Goal: Navigation & Orientation: Find specific page/section

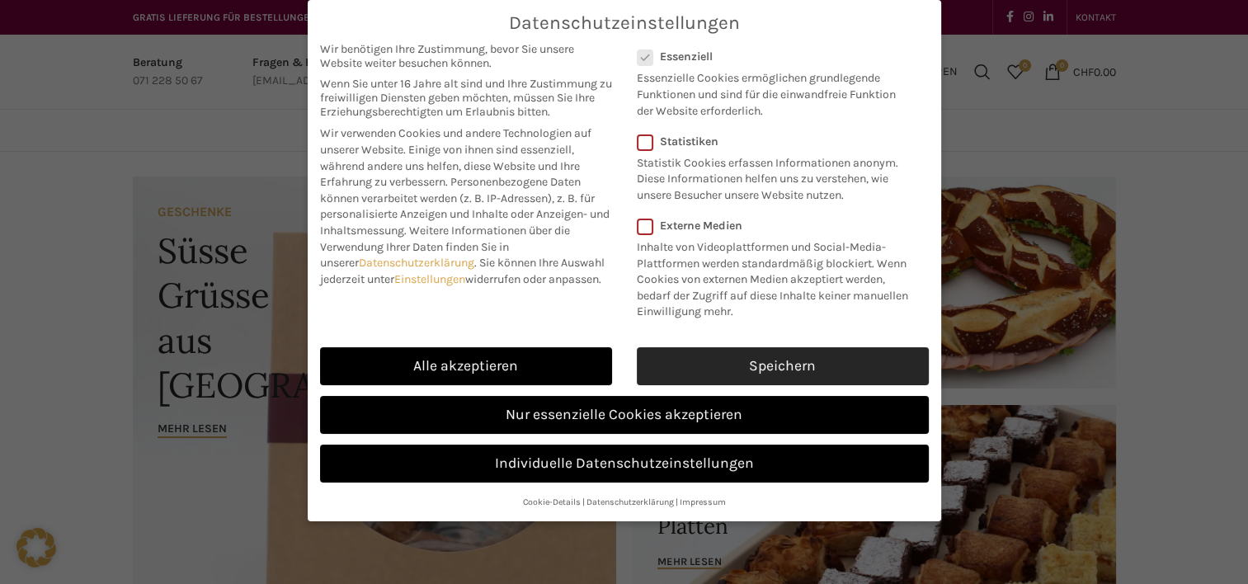
click at [741, 367] on link "Speichern" at bounding box center [783, 366] width 292 height 38
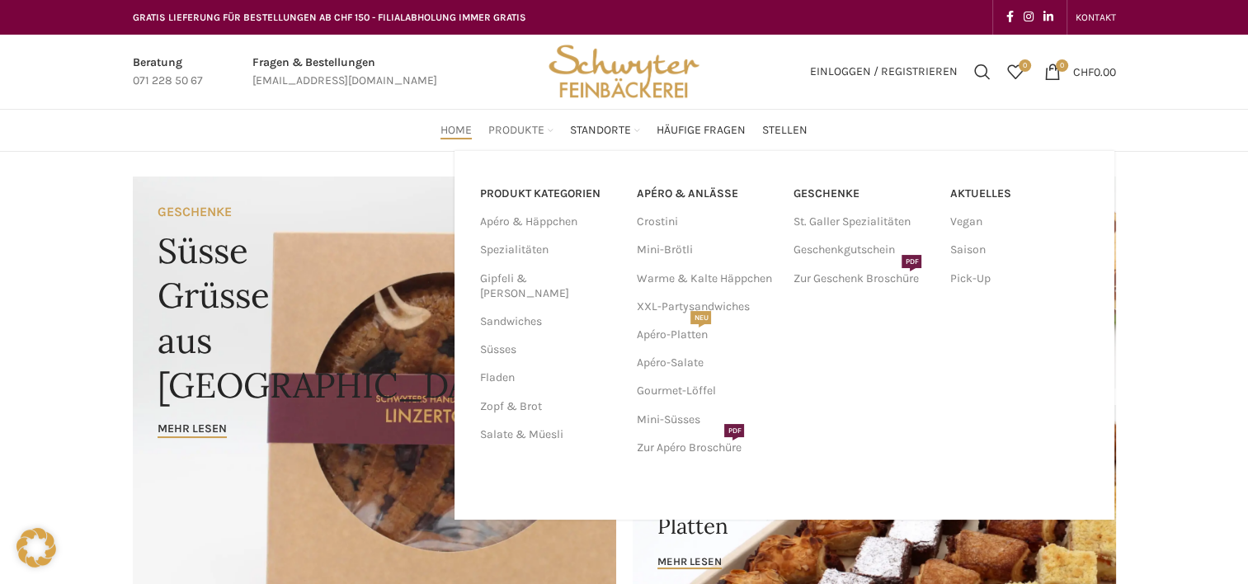
click at [539, 121] on link "Produkte" at bounding box center [520, 130] width 65 height 33
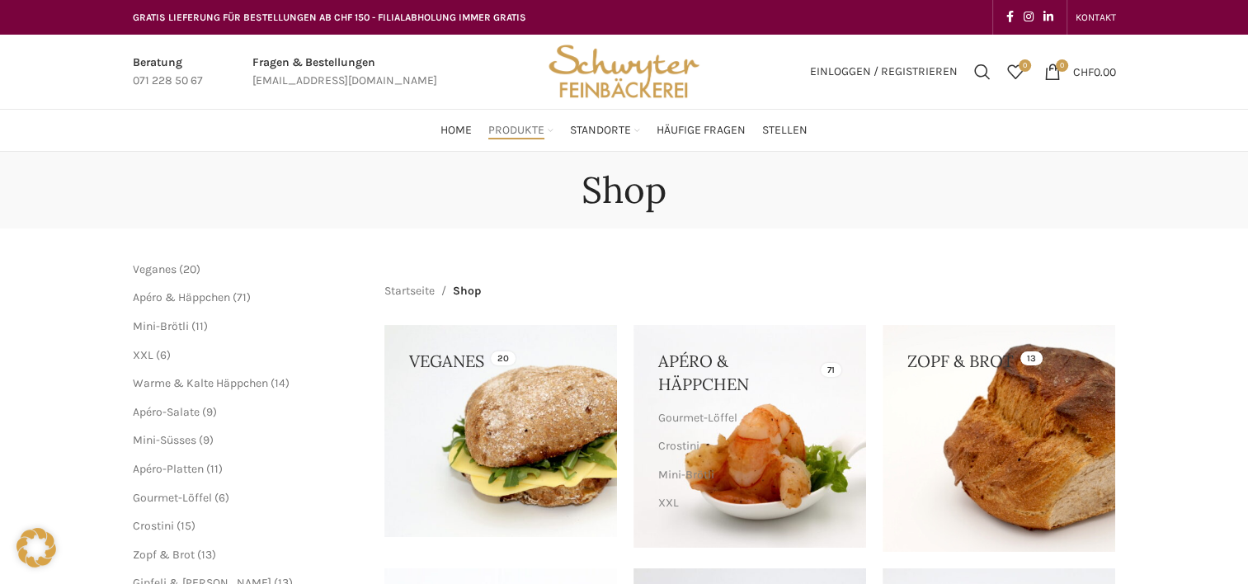
click at [540, 126] on span "Produkte" at bounding box center [516, 131] width 56 height 16
click at [640, 123] on ul "Home Produkte PRODUKT KATEGORIEN Apéro & Häppchen Spezialitäten Gipfeli & Brötl…" at bounding box center [624, 130] width 367 height 33
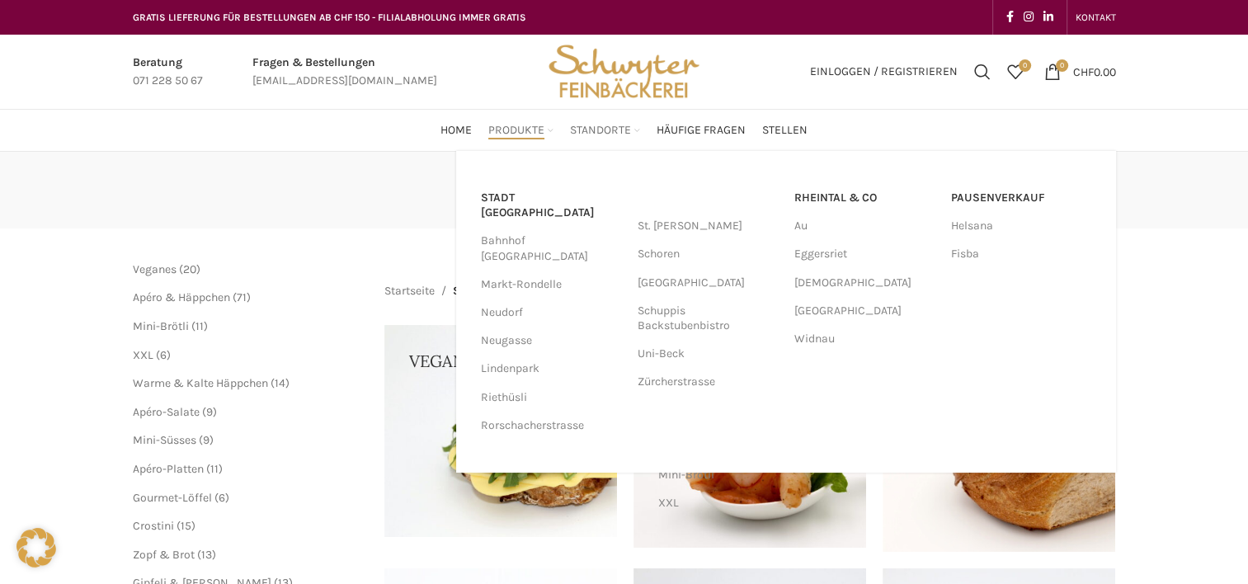
click at [638, 125] on link "Standorte" at bounding box center [605, 130] width 70 height 33
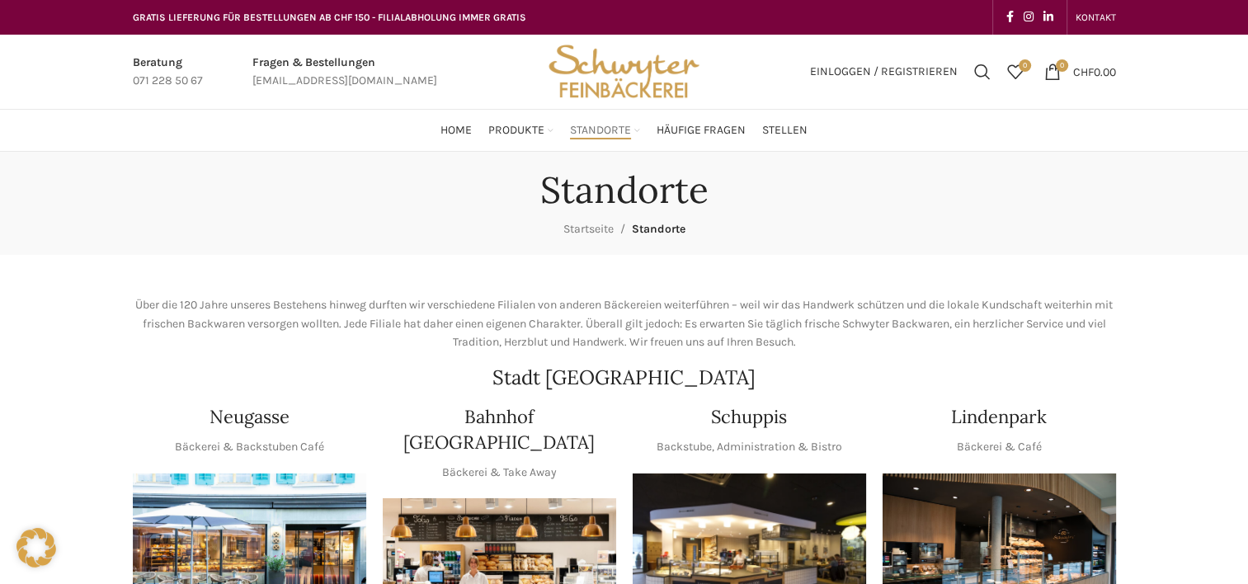
click at [637, 129] on link "Standorte" at bounding box center [605, 130] width 70 height 33
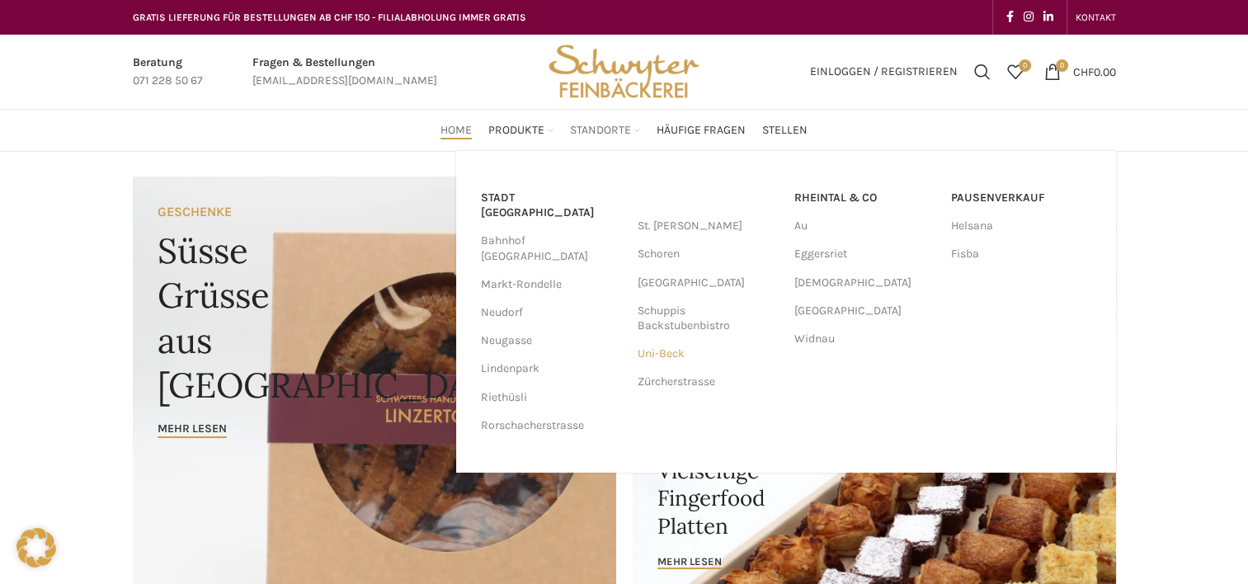
click at [675, 353] on link "Uni-Beck" at bounding box center [708, 354] width 140 height 28
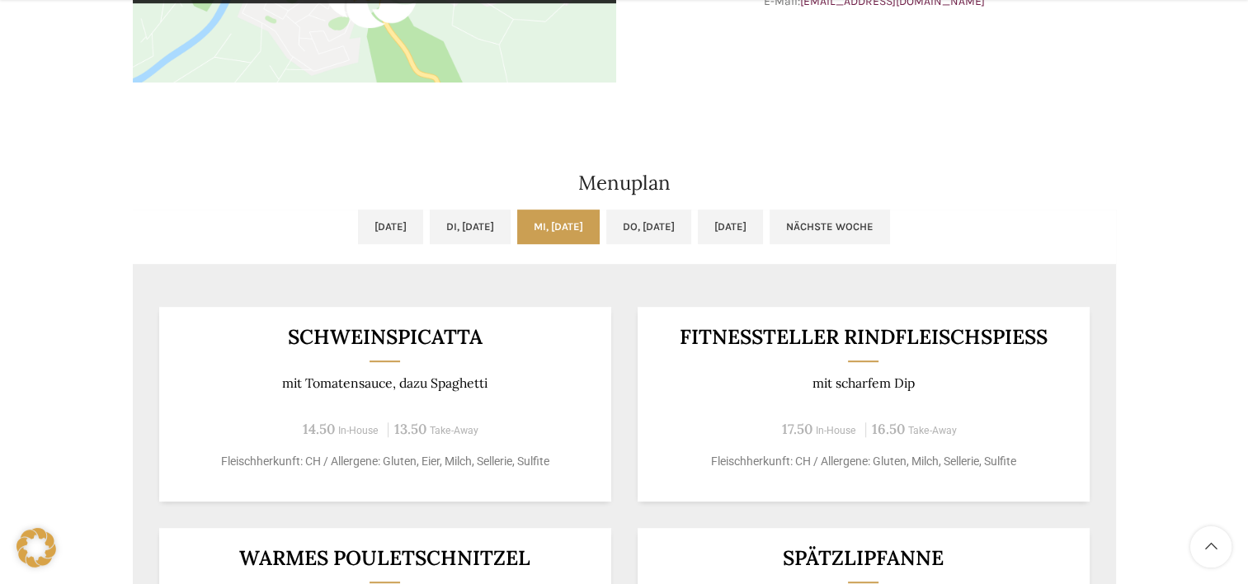
scroll to position [825, 0]
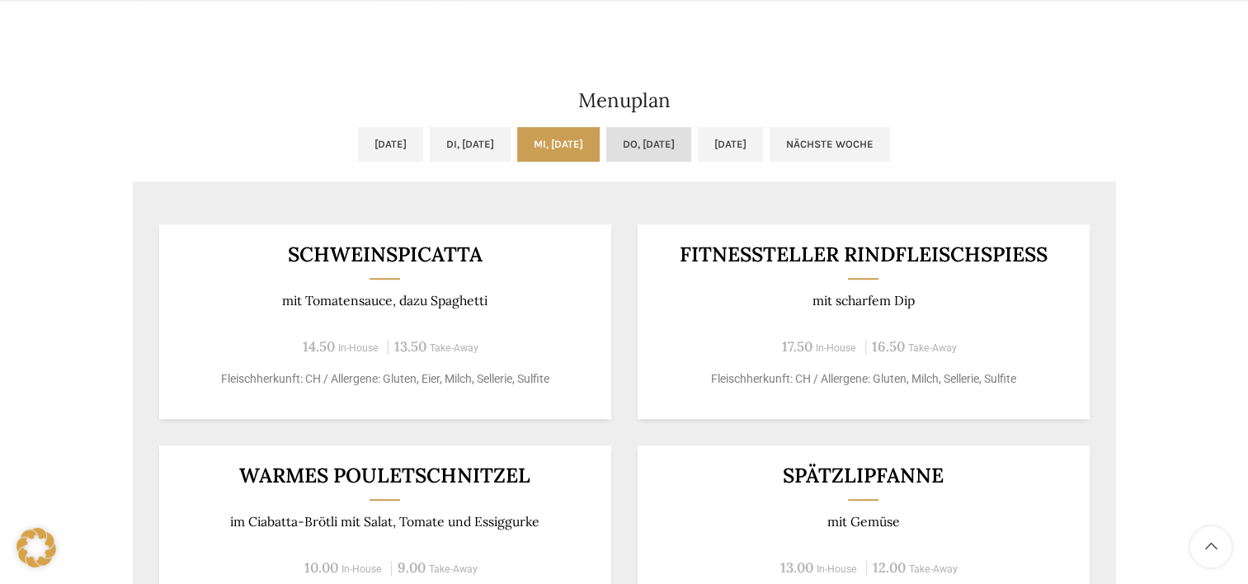
click at [662, 135] on link "Do, [DATE]" at bounding box center [648, 144] width 85 height 35
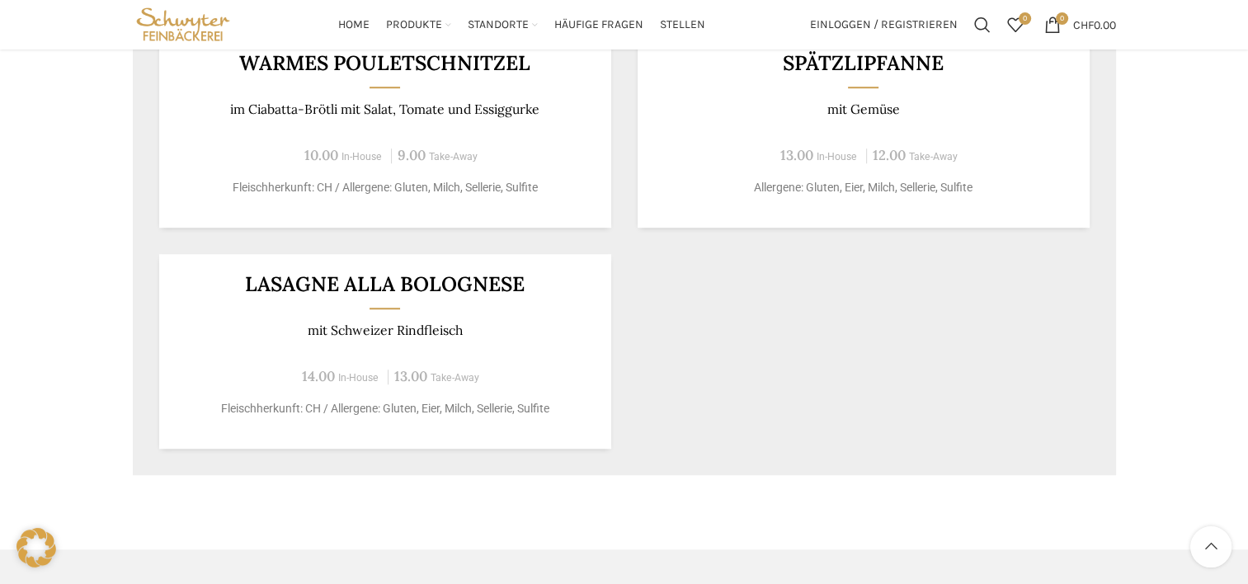
scroll to position [990, 0]
